Goal: Task Accomplishment & Management: Manage account settings

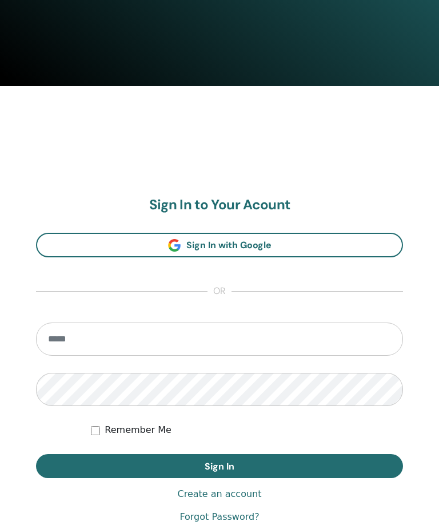
scroll to position [535, 0]
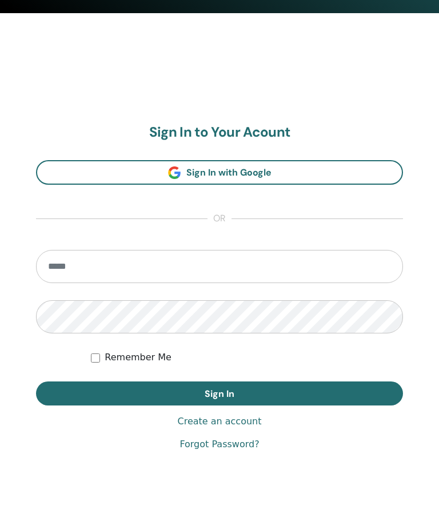
click at [165, 268] on input "email" at bounding box center [219, 266] width 367 height 33
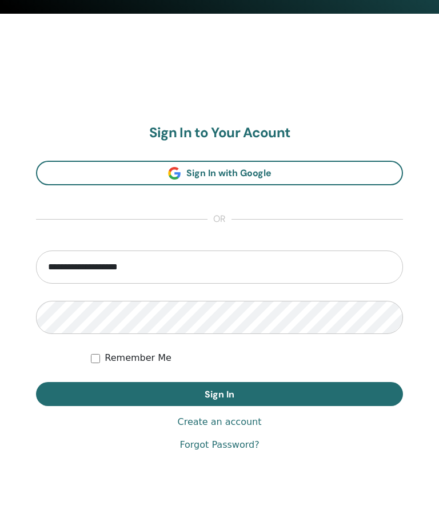
type input "**********"
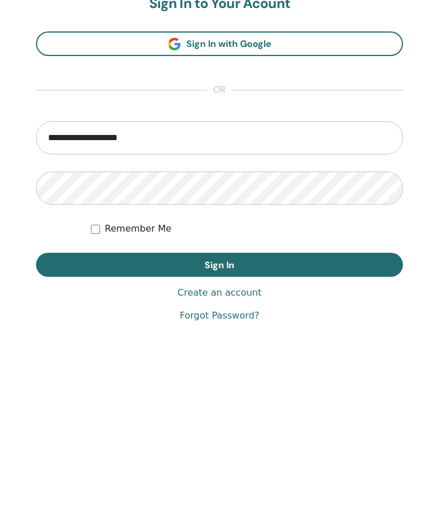
click at [336, 382] on button "Sign In" at bounding box center [219, 394] width 367 height 24
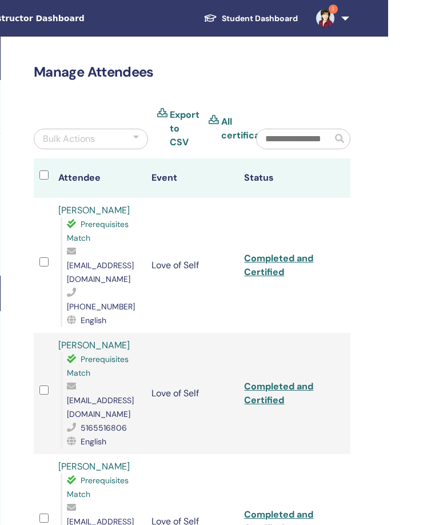
scroll to position [0, 247]
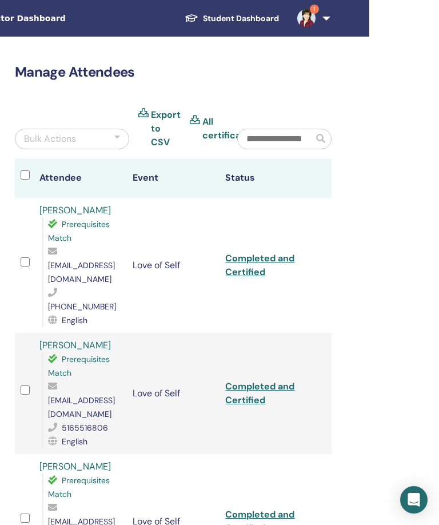
click at [333, 25] on link "1" at bounding box center [311, 18] width 47 height 37
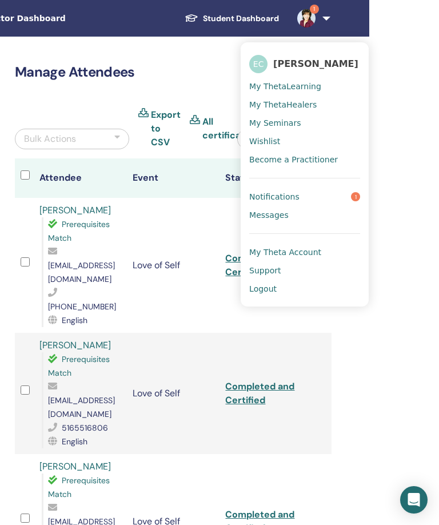
click at [356, 198] on span "1" at bounding box center [355, 196] width 9 height 9
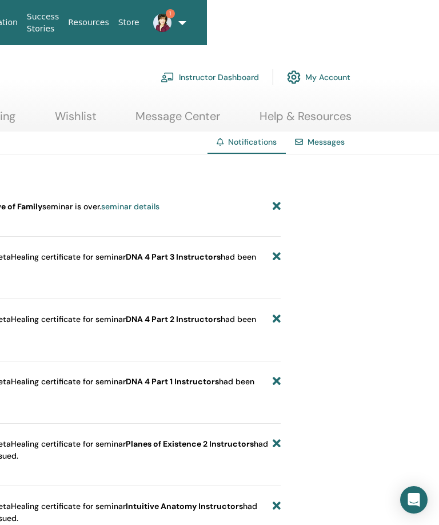
scroll to position [0, 247]
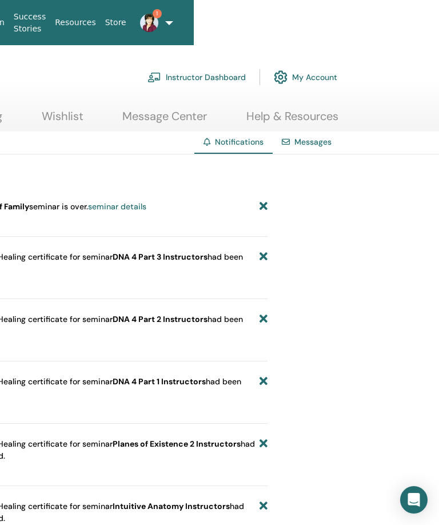
click at [265, 209] on icon at bounding box center [263, 207] width 8 height 12
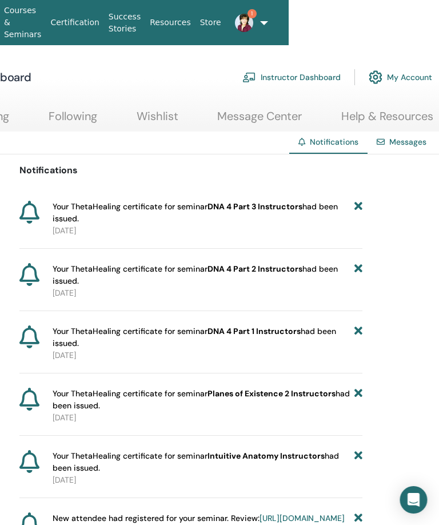
scroll to position [0, 150]
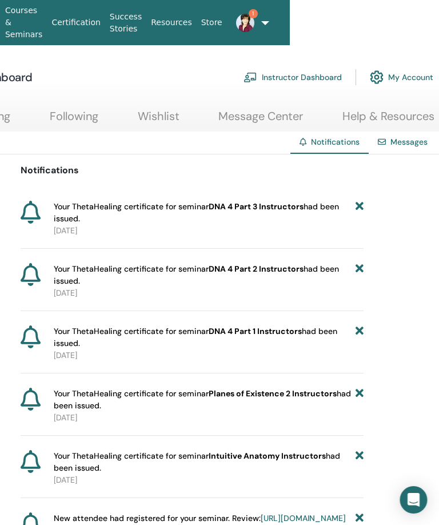
click at [320, 77] on link "Instructor Dashboard" at bounding box center [293, 77] width 98 height 25
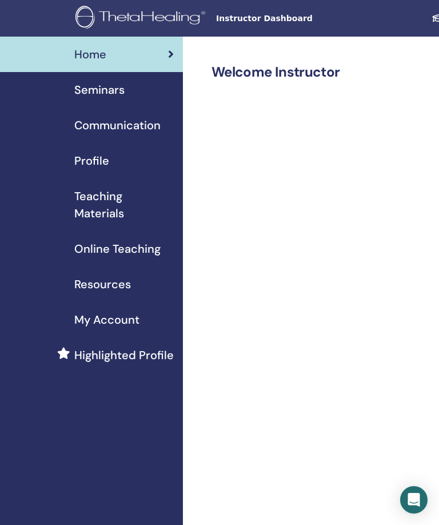
click at [118, 164] on div "Profile" at bounding box center [91, 160] width 165 height 17
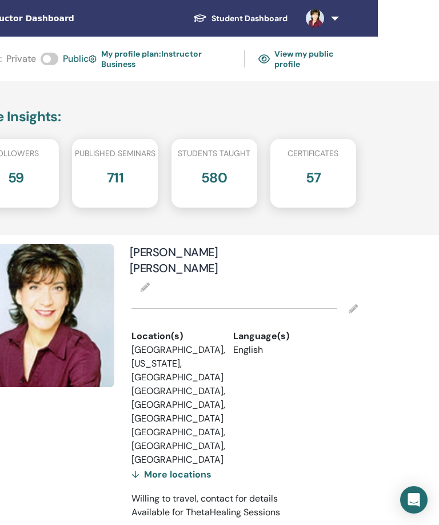
scroll to position [0, 224]
